Goal: Information Seeking & Learning: Learn about a topic

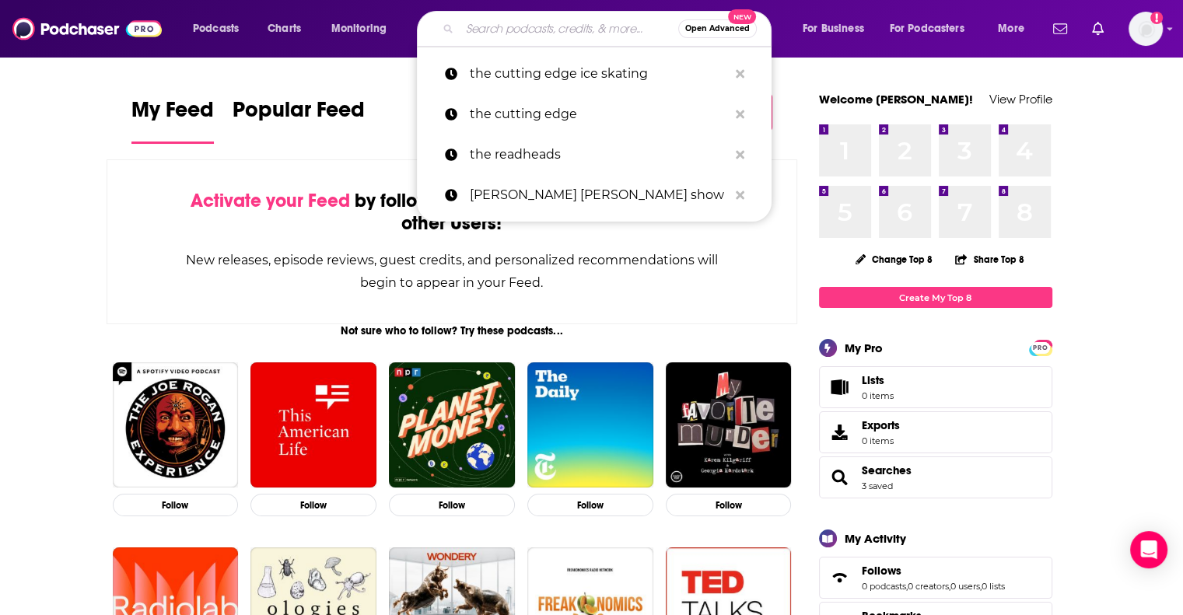
click at [537, 33] on input "Search podcasts, credits, & more..." at bounding box center [569, 28] width 219 height 25
paste input "FOX True Crime Podcast"
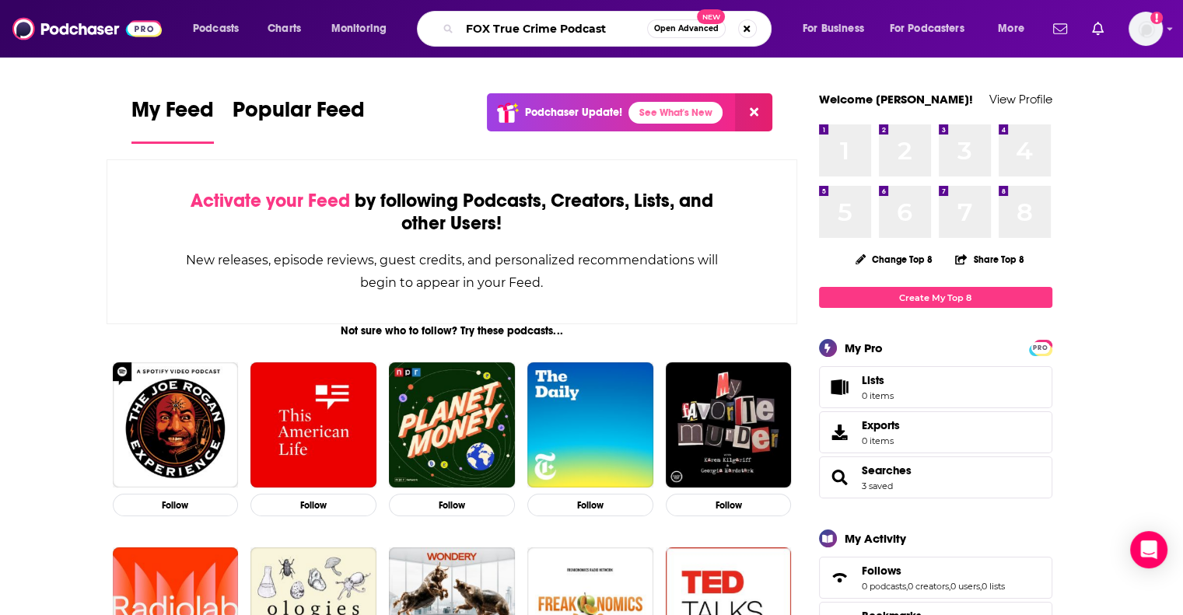
type input "FOX True Crime Podcast"
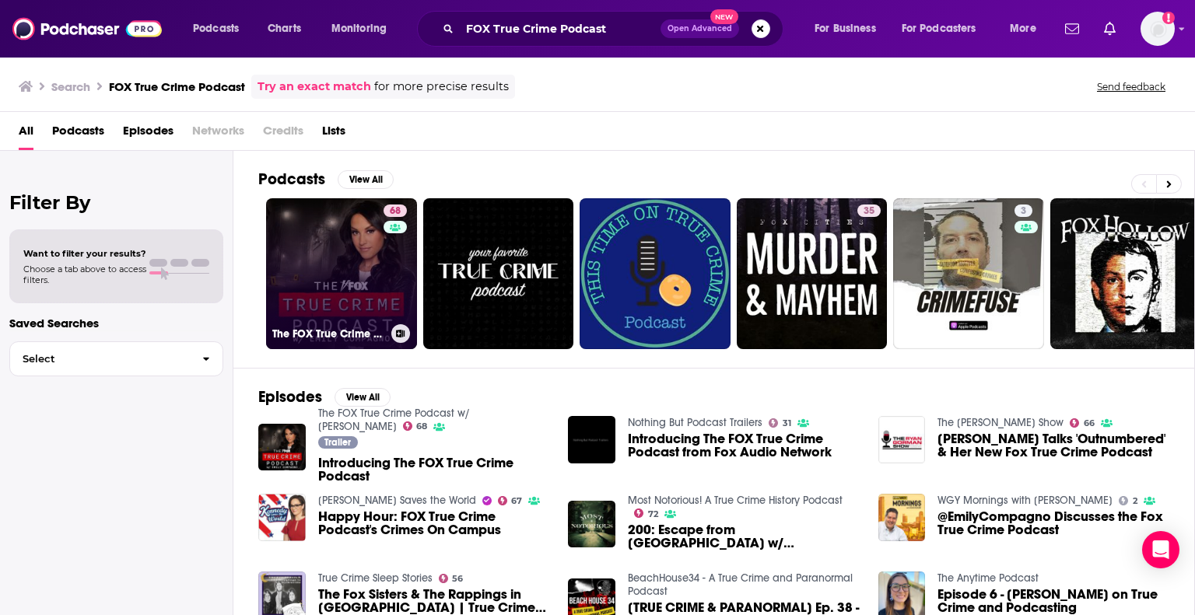
click at [317, 295] on link "68 The FOX True Crime Podcast w/ [PERSON_NAME]" at bounding box center [341, 273] width 151 height 151
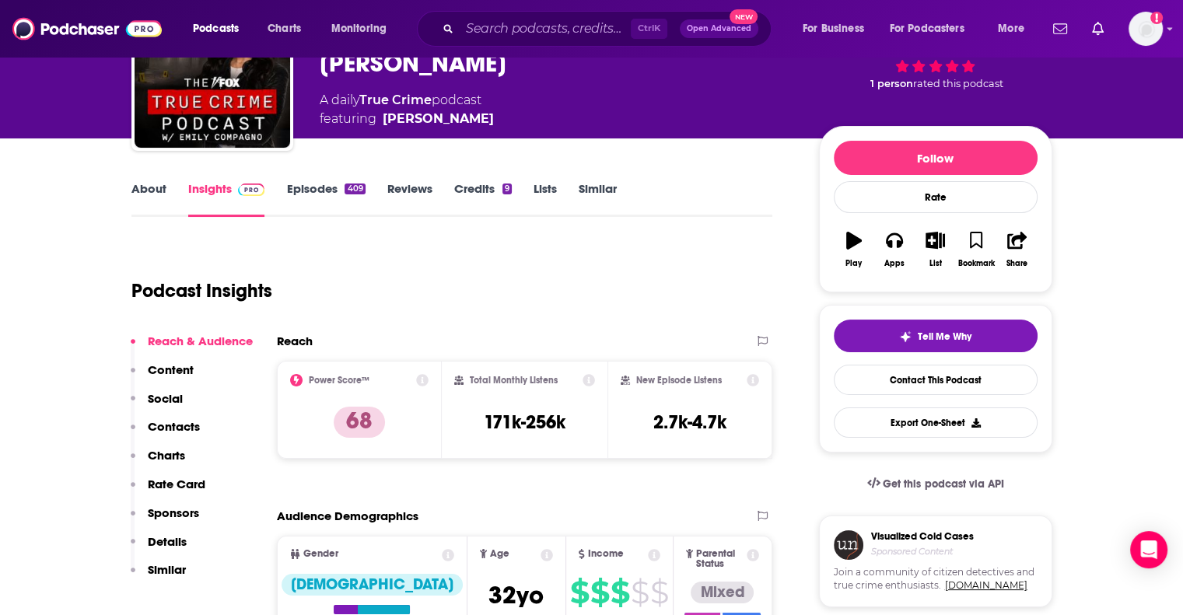
scroll to position [117, 0]
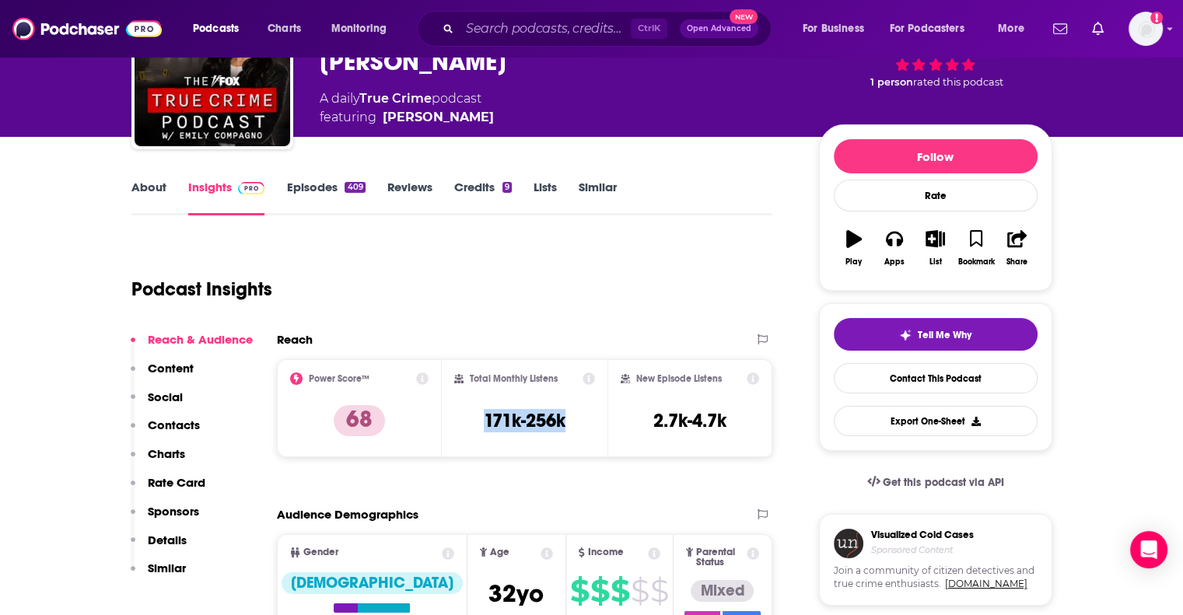
drag, startPoint x: 569, startPoint y: 421, endPoint x: 479, endPoint y: 416, distance: 90.4
click at [479, 416] on div "Total Monthly Listens 171k-256k" at bounding box center [524, 409] width 141 height 72
copy h3 "171k-256k"
click at [311, 180] on link "Episodes 409" at bounding box center [325, 198] width 79 height 36
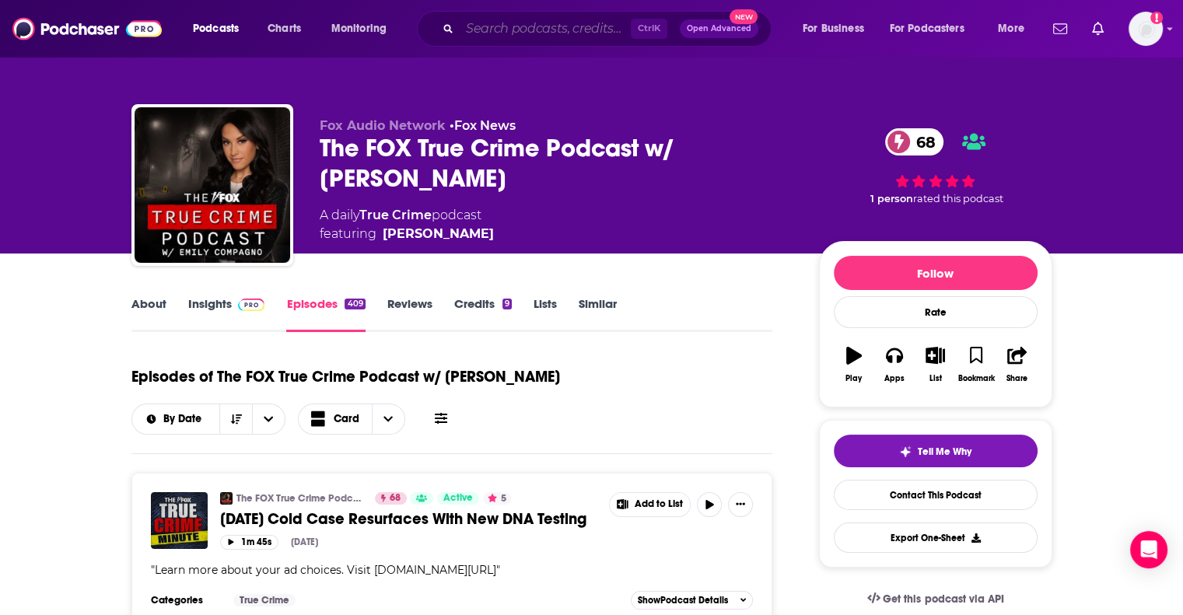
click at [552, 37] on input "Search podcasts, credits, & more..." at bounding box center [545, 28] width 171 height 25
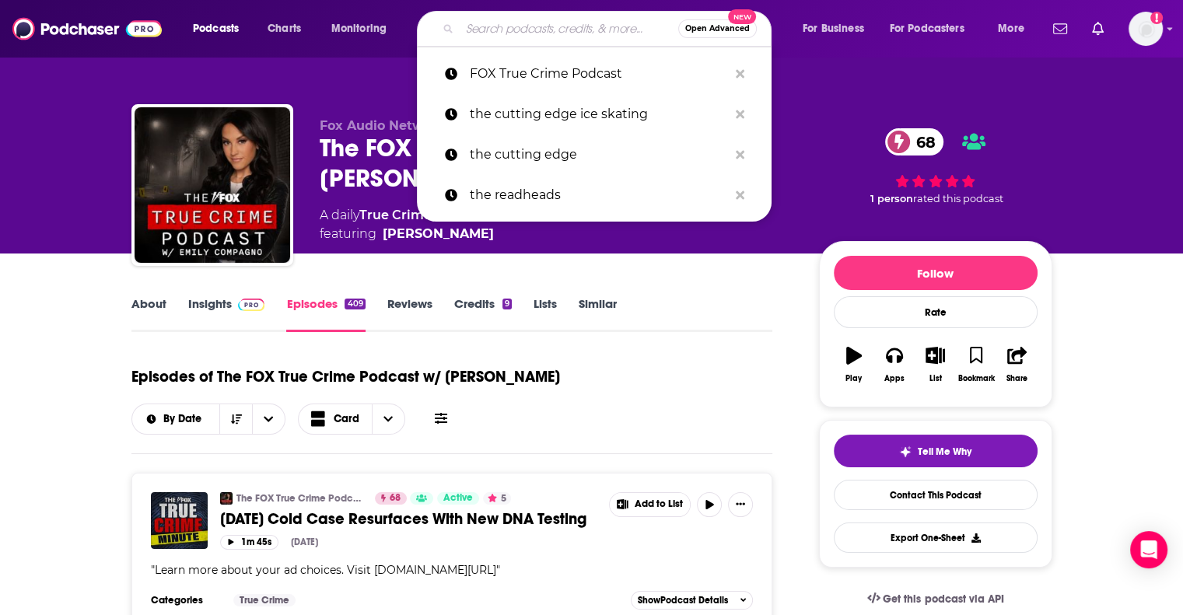
paste input "the [PERSON_NAME] Interviews Podcast"
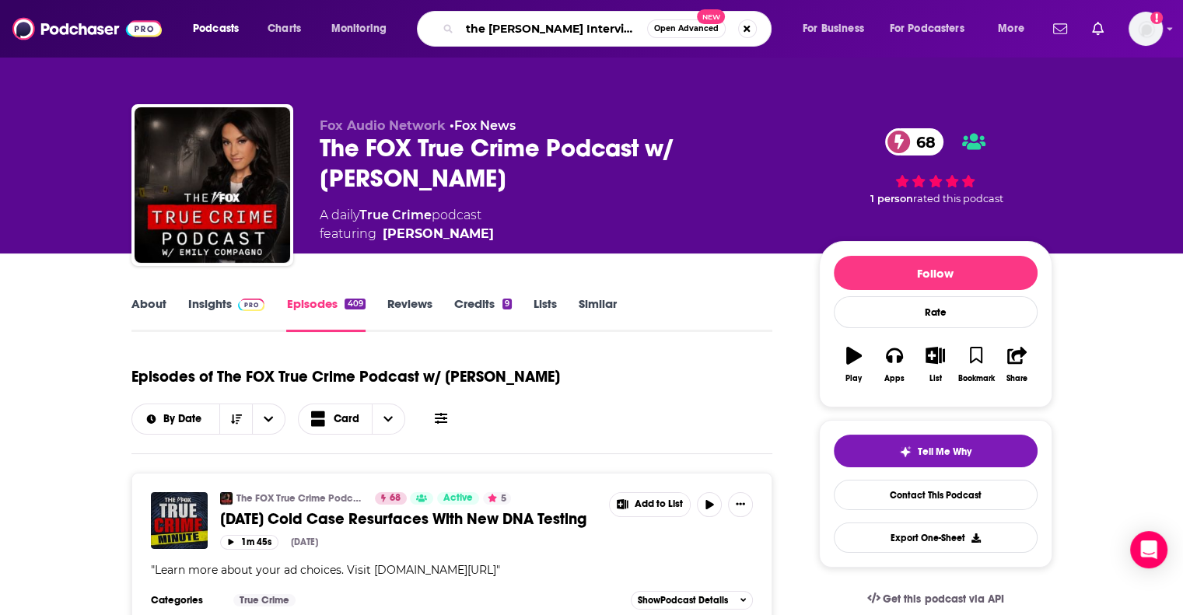
drag, startPoint x: 490, startPoint y: 31, endPoint x: 425, endPoint y: 34, distance: 64.6
click at [425, 34] on div "the [PERSON_NAME] Interviews Podcast Open Advanced New" at bounding box center [594, 29] width 355 height 36
type input "[PERSON_NAME] Interviews Podcast"
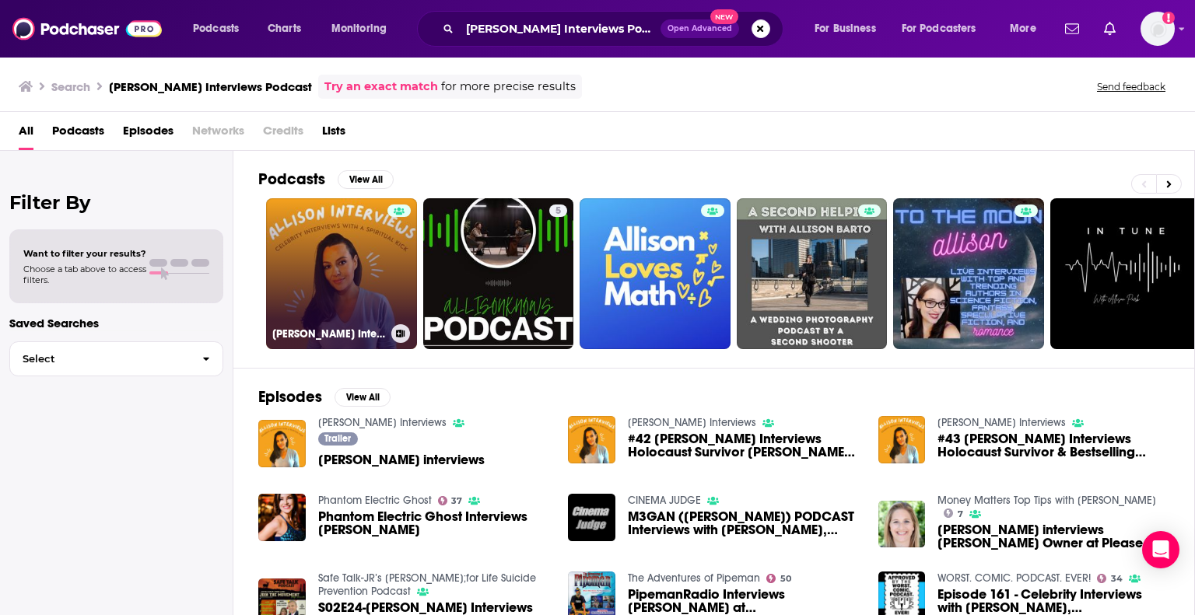
click at [393, 257] on div at bounding box center [398, 265] width 23 height 120
